Goal: Information Seeking & Learning: Learn about a topic

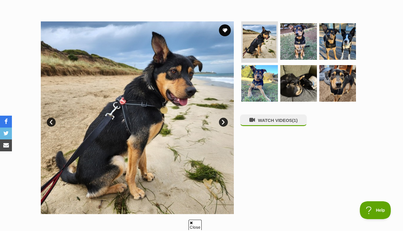
scroll to position [103, 0]
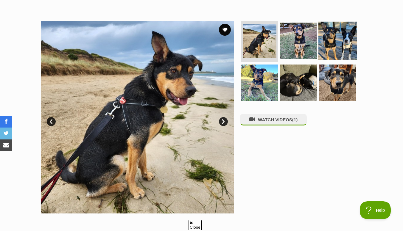
click at [337, 39] on img at bounding box center [337, 40] width 38 height 38
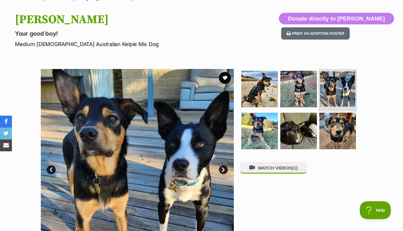
scroll to position [0, 0]
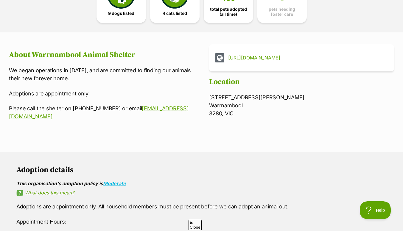
scroll to position [192, 0]
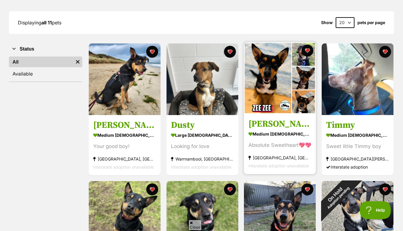
click at [268, 136] on div "medium male Dog" at bounding box center [279, 134] width 63 height 9
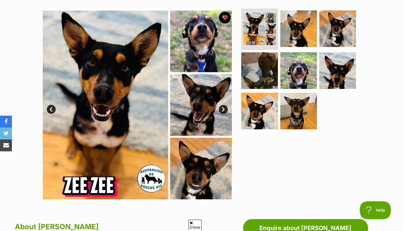
scroll to position [116, 0]
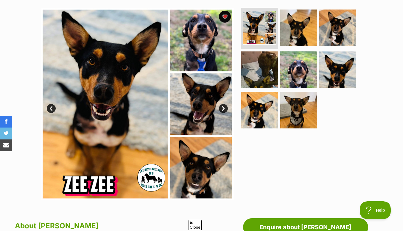
click at [225, 109] on link "Next" at bounding box center [223, 108] width 9 height 9
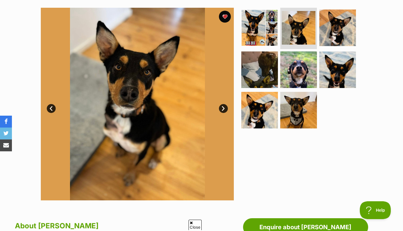
click at [223, 109] on link "Next" at bounding box center [223, 108] width 9 height 9
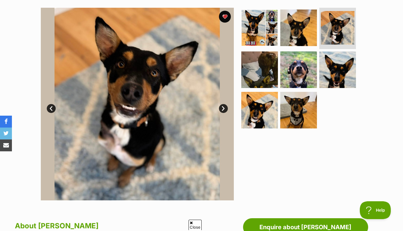
click at [223, 110] on link "Next" at bounding box center [223, 108] width 9 height 9
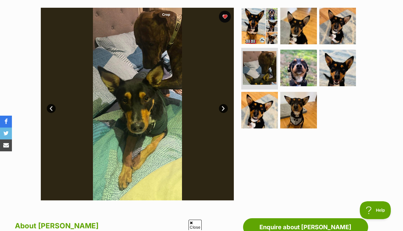
click at [223, 108] on link "Next" at bounding box center [223, 108] width 9 height 9
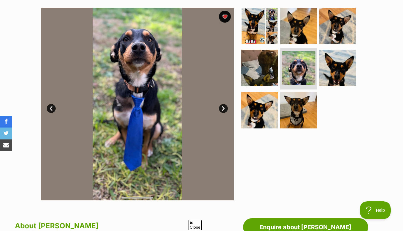
click at [224, 109] on link "Next" at bounding box center [223, 108] width 9 height 9
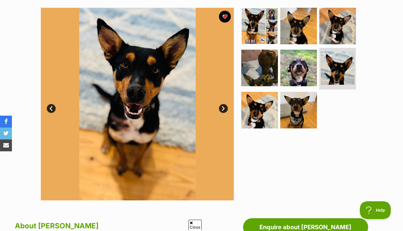
click at [222, 107] on link "Next" at bounding box center [223, 108] width 9 height 9
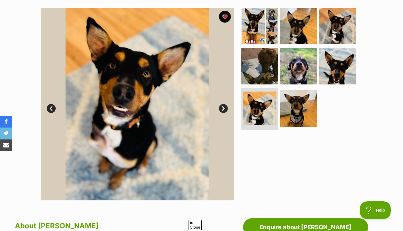
click at [224, 108] on link "Next" at bounding box center [223, 108] width 9 height 9
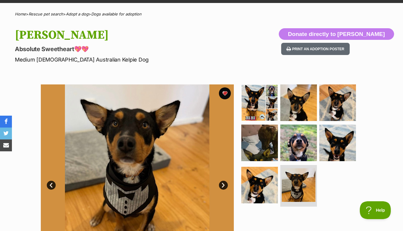
scroll to position [0, 0]
